Goal: Information Seeking & Learning: Learn about a topic

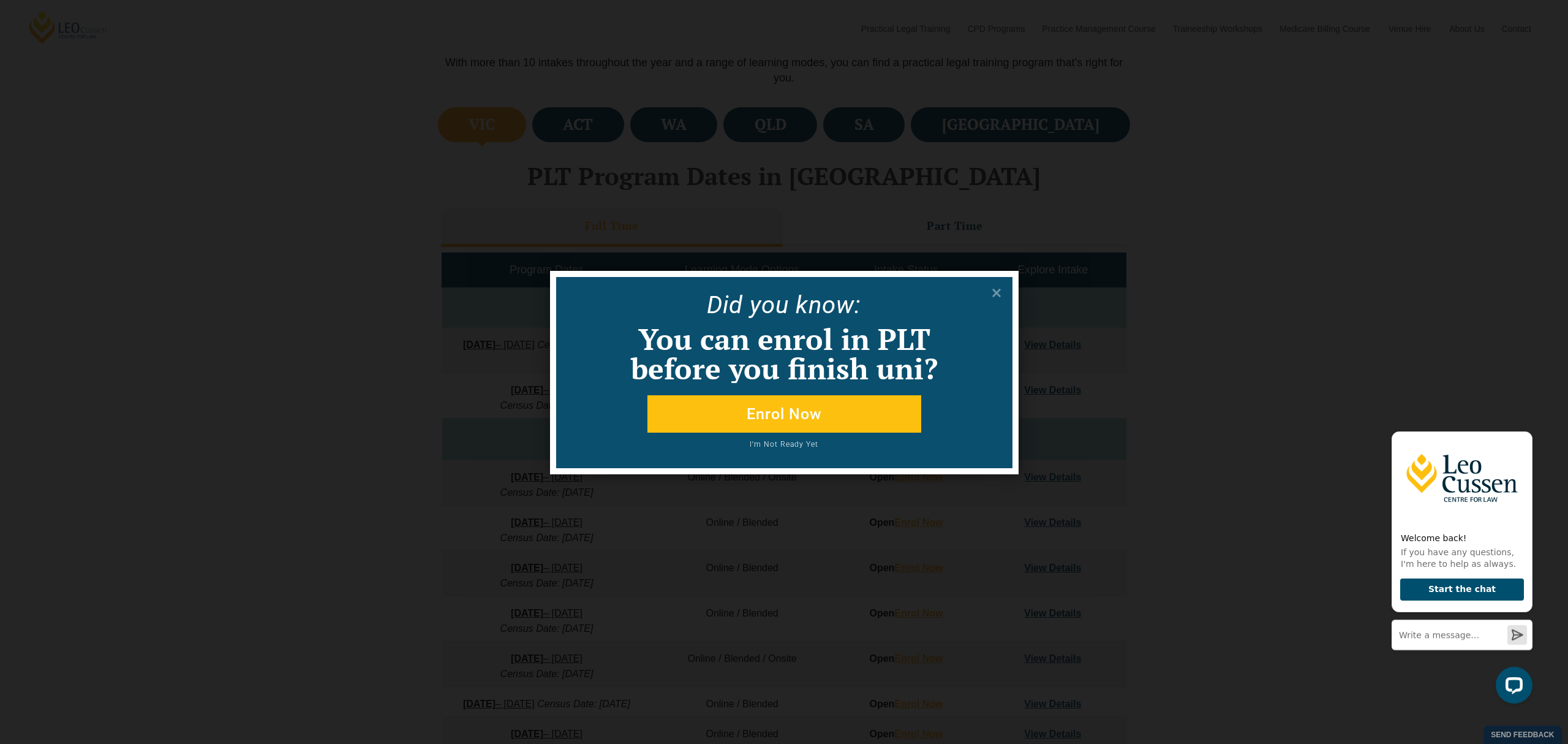
click at [785, 444] on button "I'm Not Ready Yet" at bounding box center [784, 448] width 365 height 15
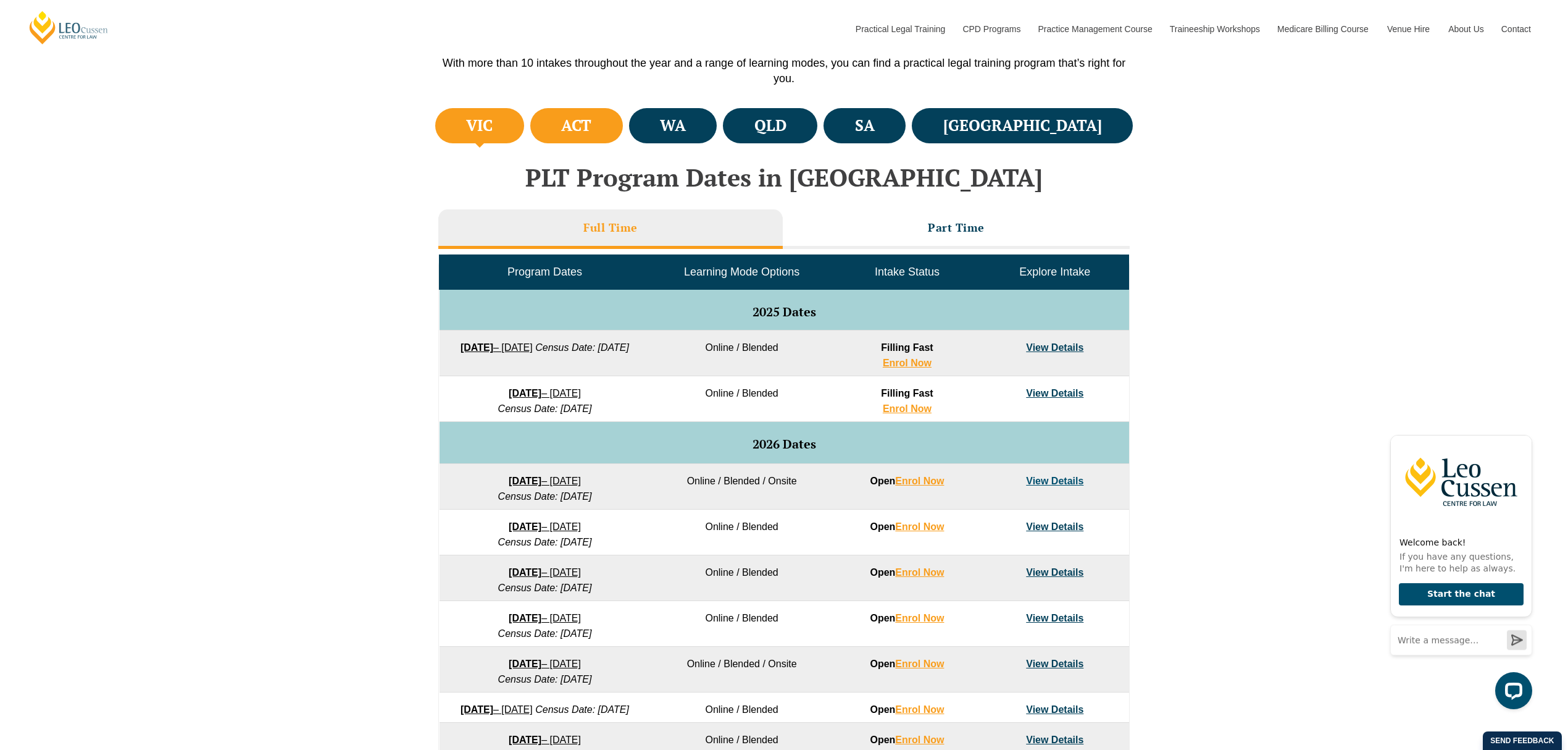
click at [592, 121] on h4 "ACT" at bounding box center [576, 125] width 30 height 20
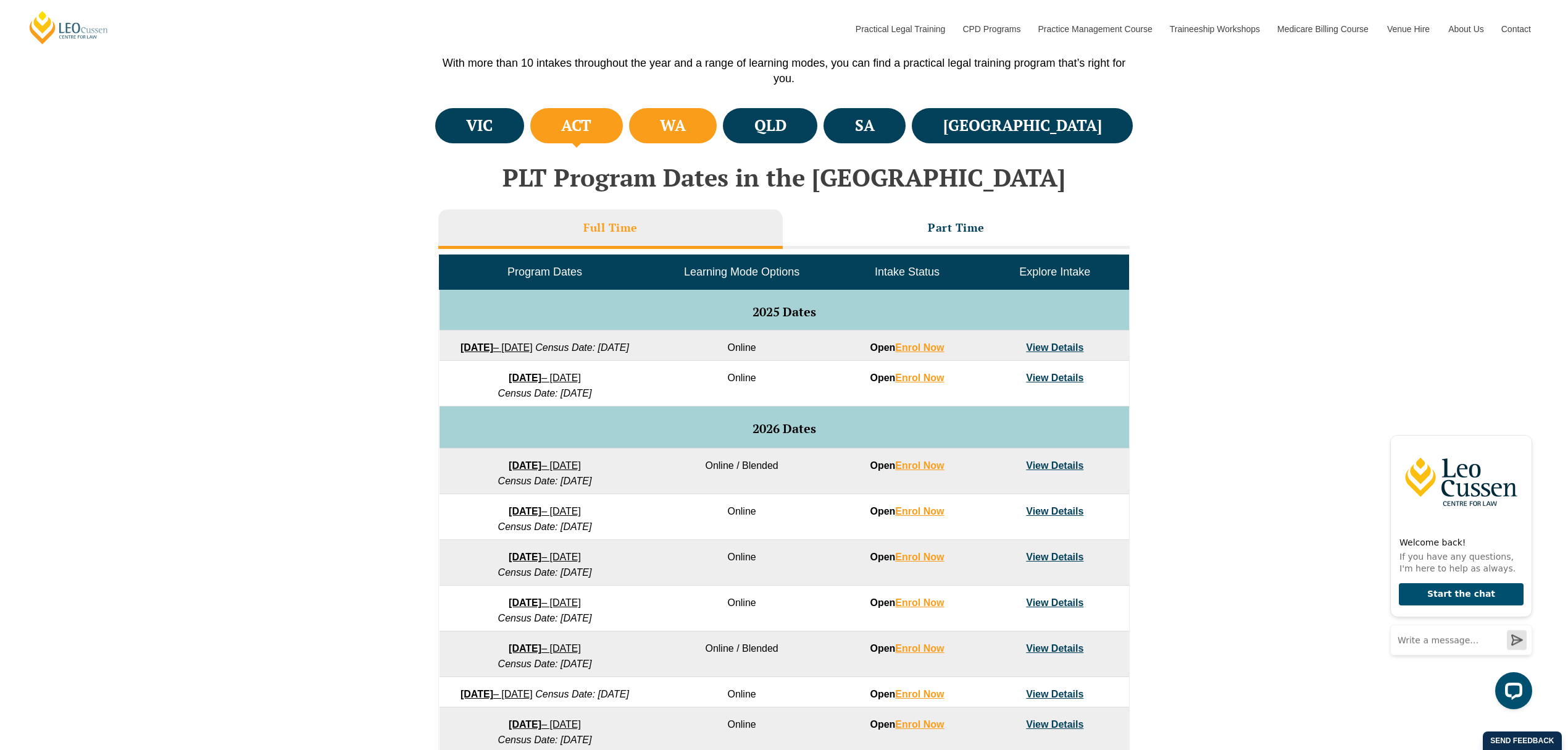
click at [686, 125] on h4 "WA" at bounding box center [673, 125] width 26 height 20
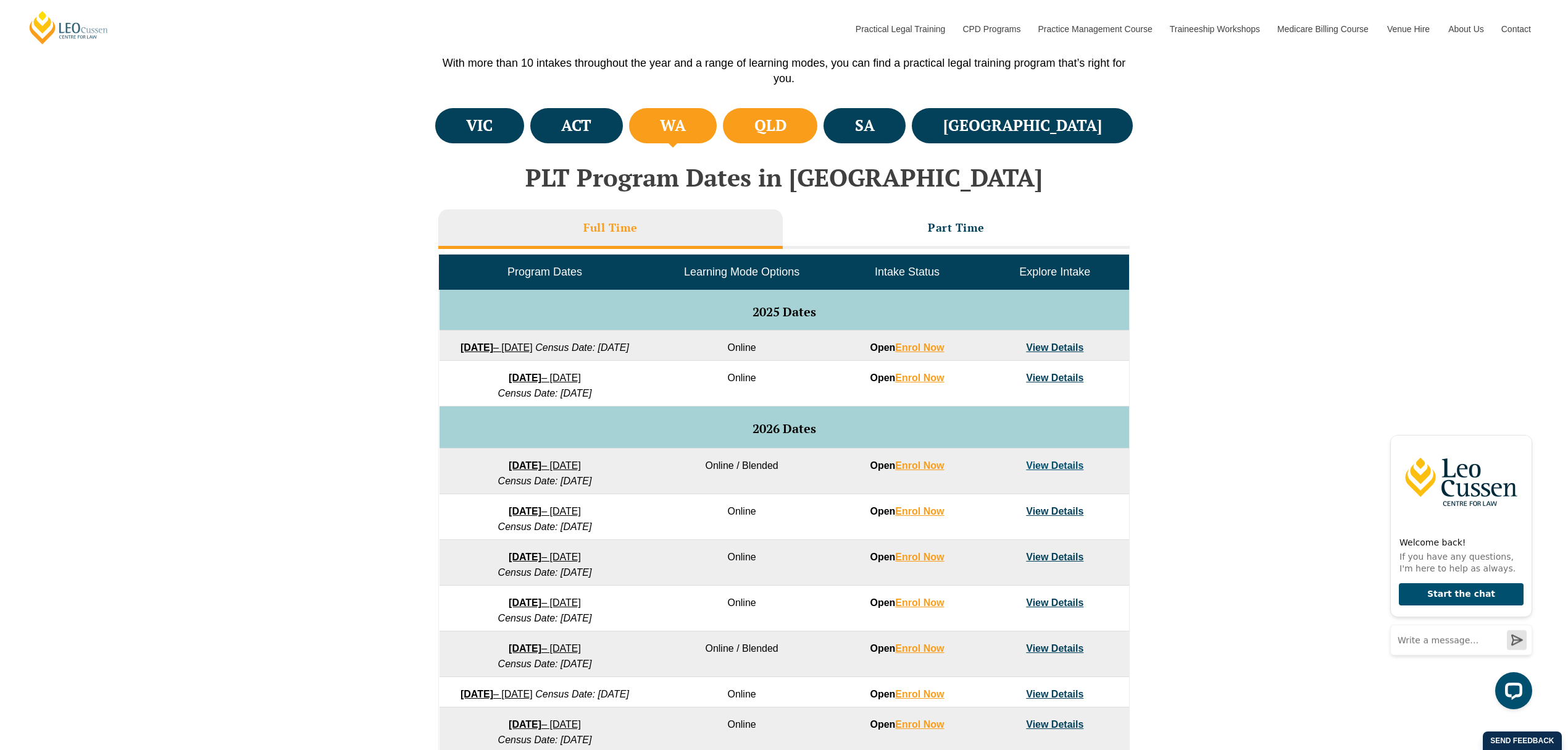
click at [787, 124] on h4 "QLD" at bounding box center [770, 125] width 32 height 20
click at [906, 124] on li "SA" at bounding box center [865, 125] width 82 height 35
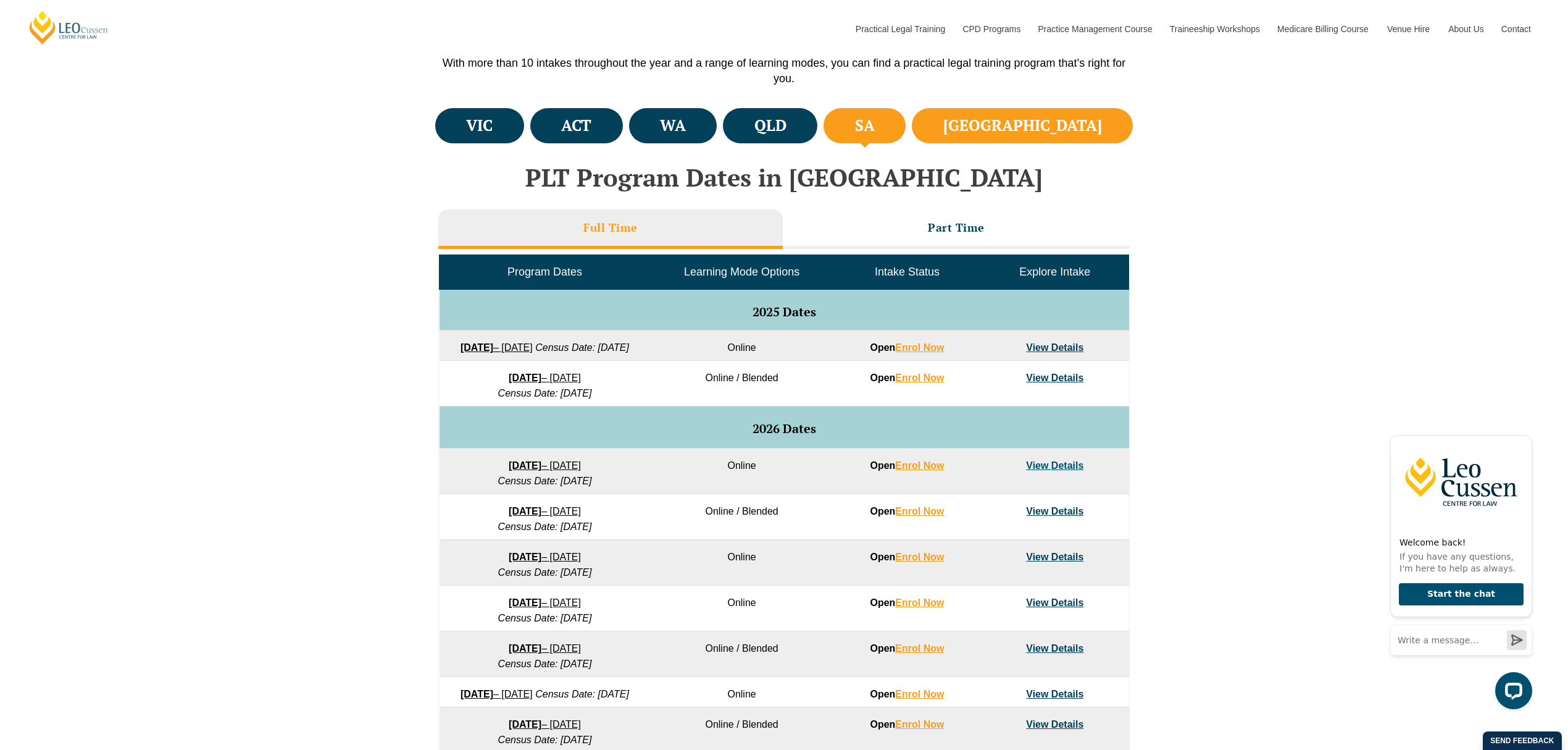
click at [1078, 131] on h4 "[GEOGRAPHIC_DATA]" at bounding box center [1023, 125] width 159 height 20
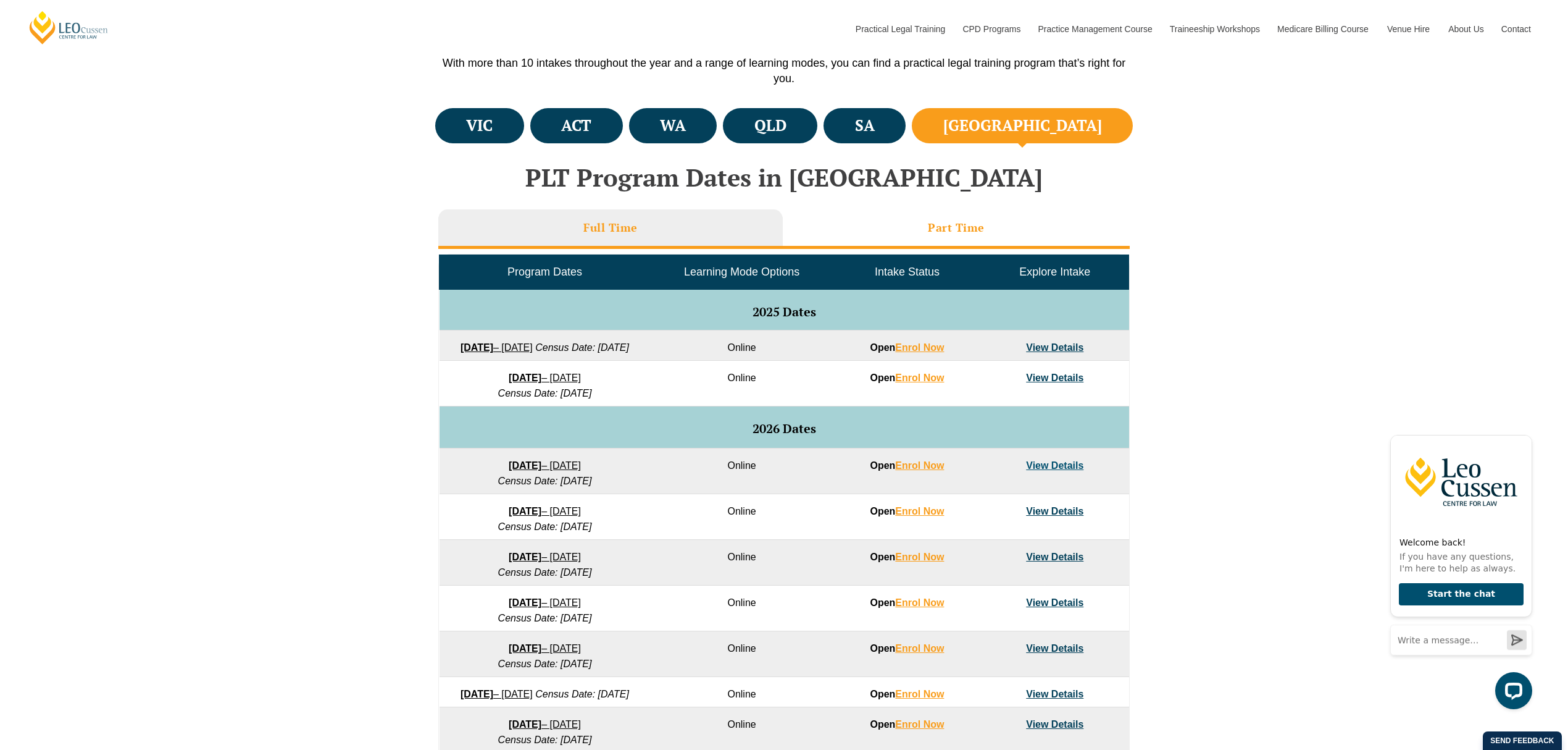
click at [975, 235] on li "Part Time" at bounding box center [956, 229] width 347 height 39
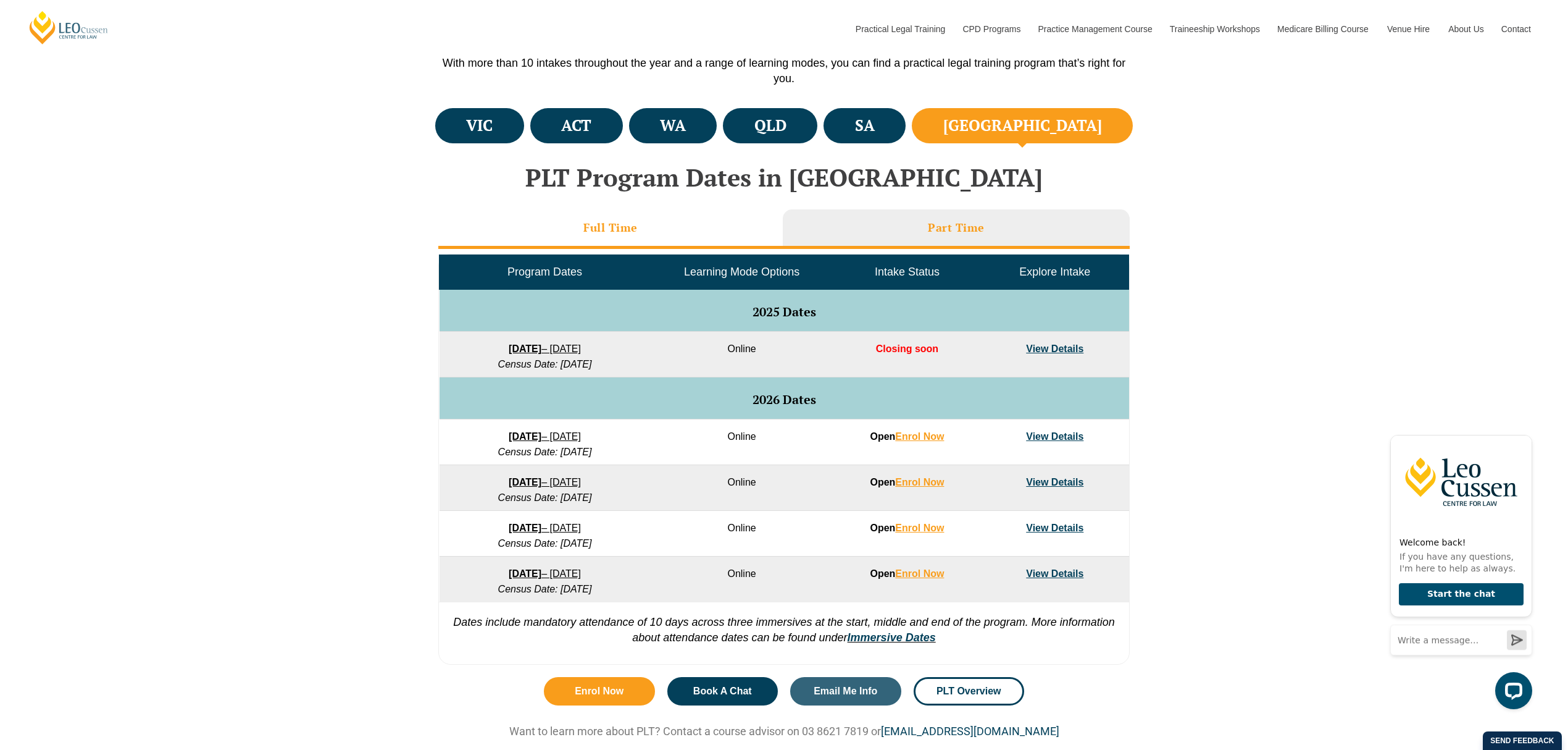
click at [584, 234] on li "Full Time" at bounding box center [611, 229] width 344 height 39
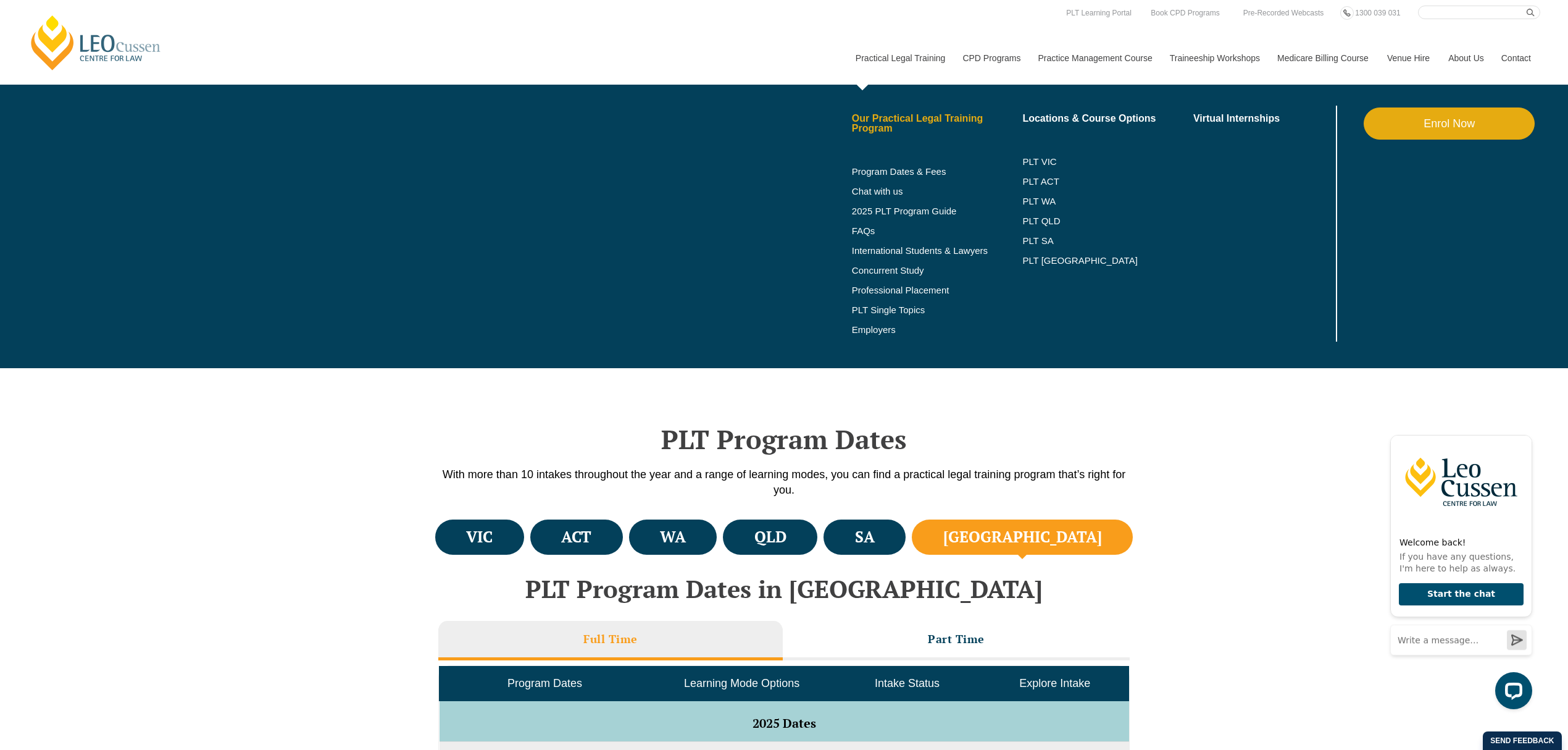
click at [905, 120] on link "Our Practical Legal Training Program" at bounding box center [938, 124] width 171 height 20
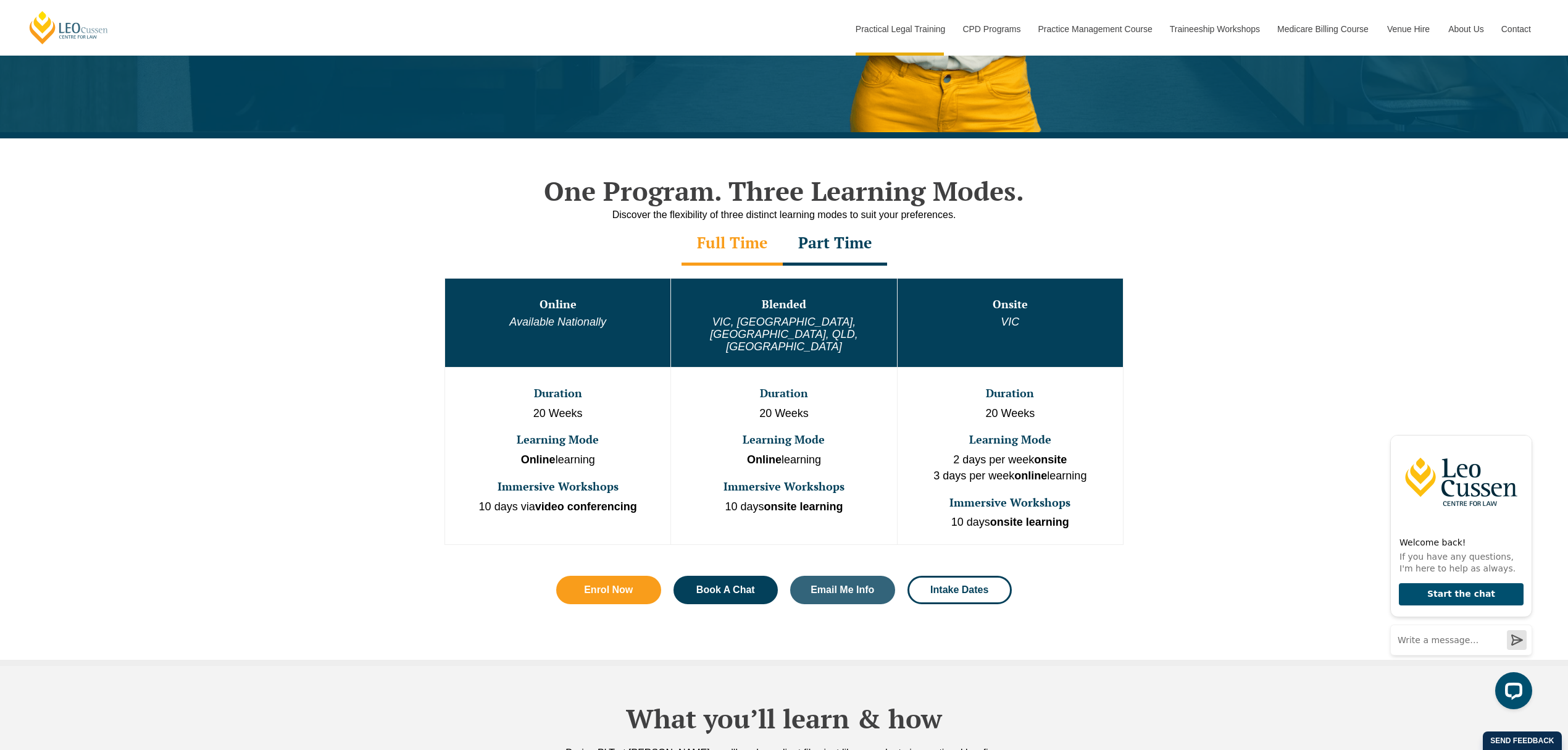
scroll to position [576, 0]
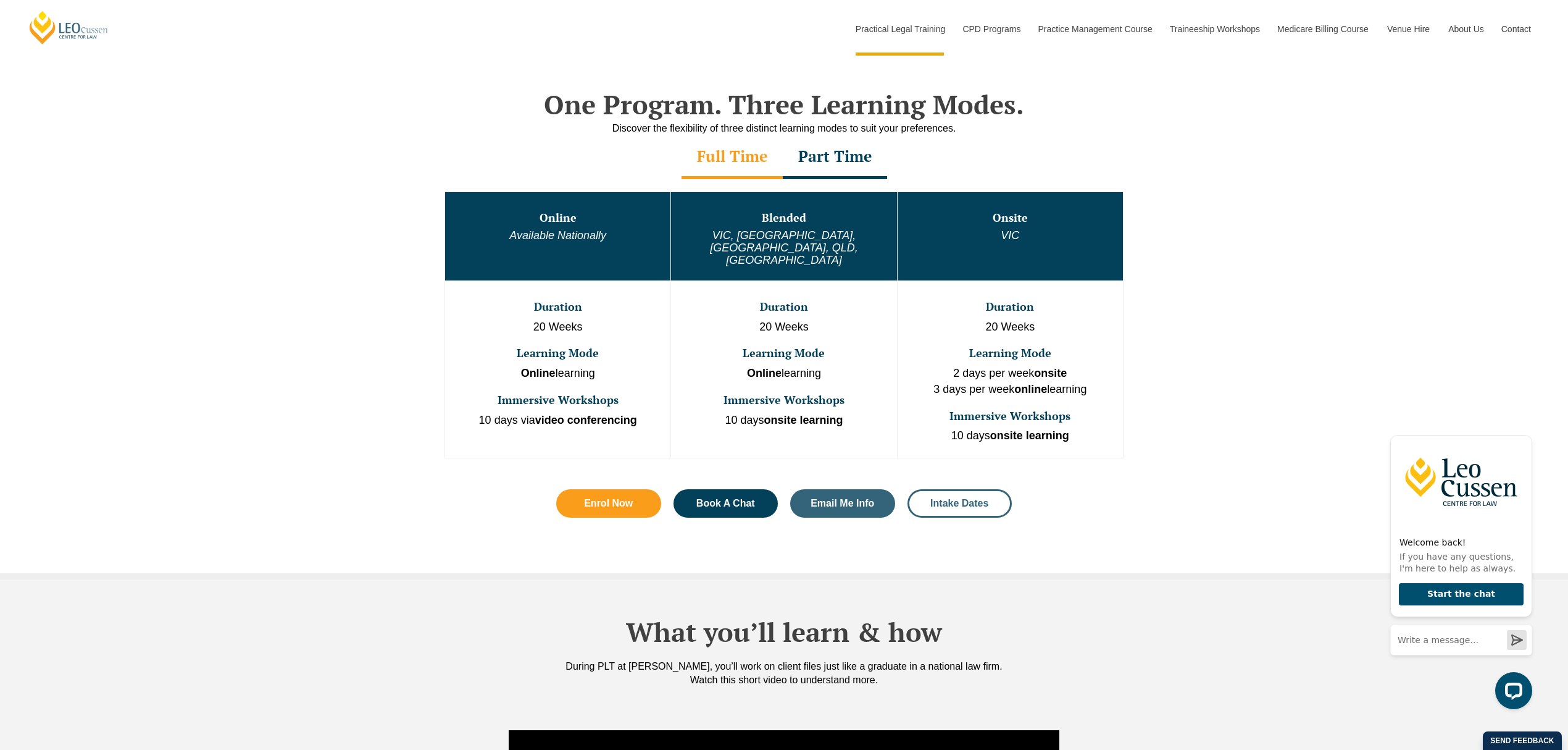
click at [957, 498] on span "Intake Dates" at bounding box center [959, 503] width 58 height 10
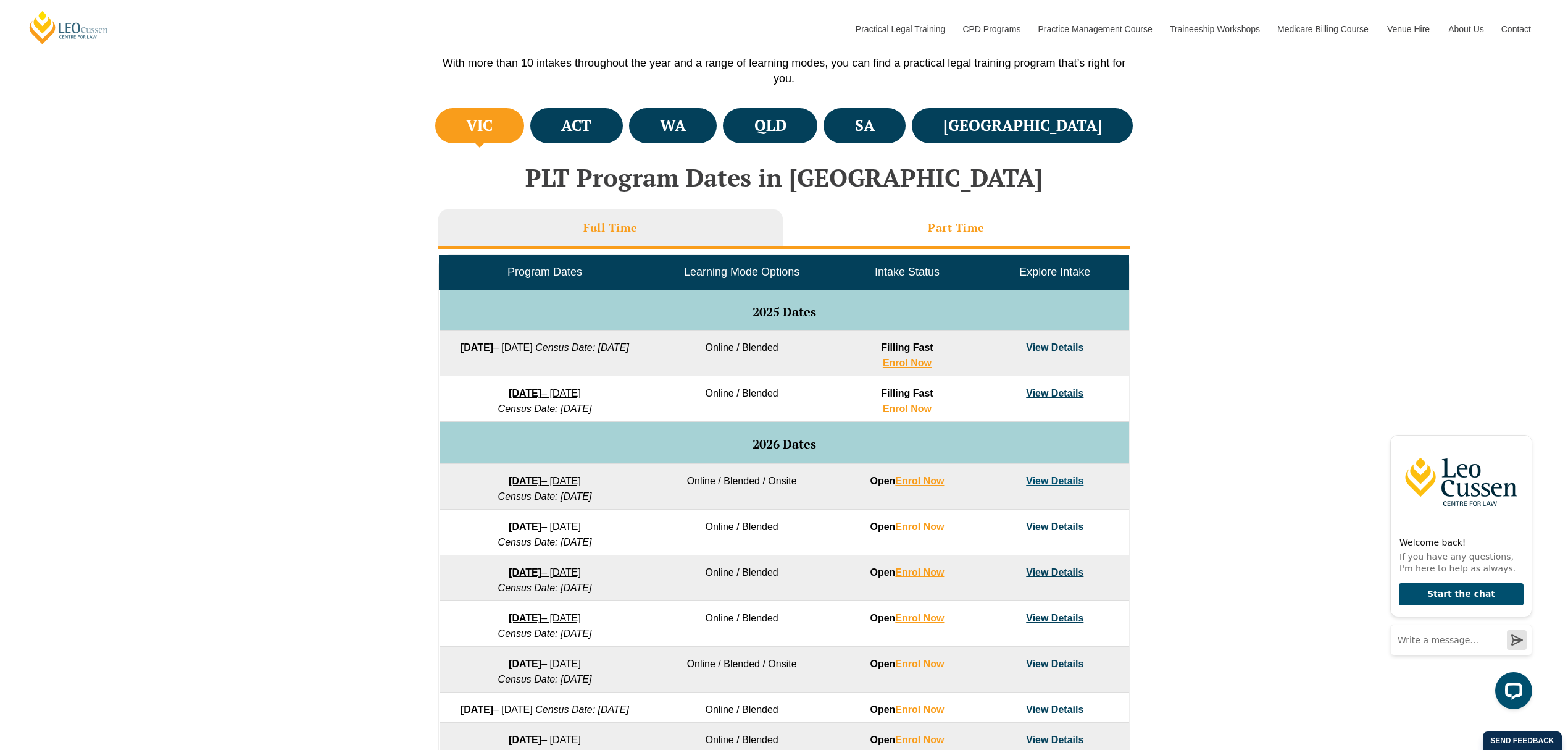
click at [994, 225] on li "Part Time" at bounding box center [956, 229] width 347 height 39
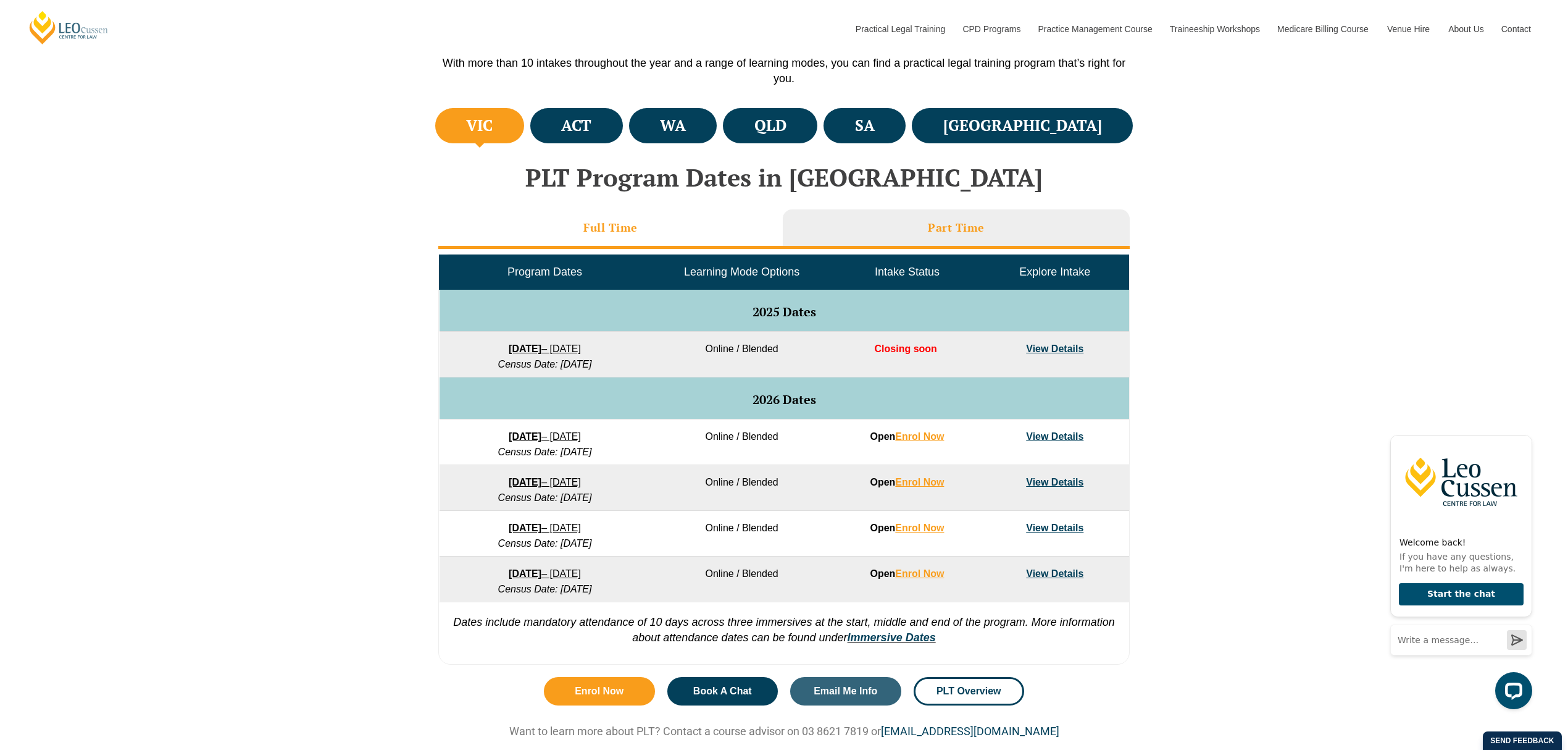
click at [640, 229] on li "Full Time" at bounding box center [611, 229] width 344 height 39
